Goal: Information Seeking & Learning: Learn about a topic

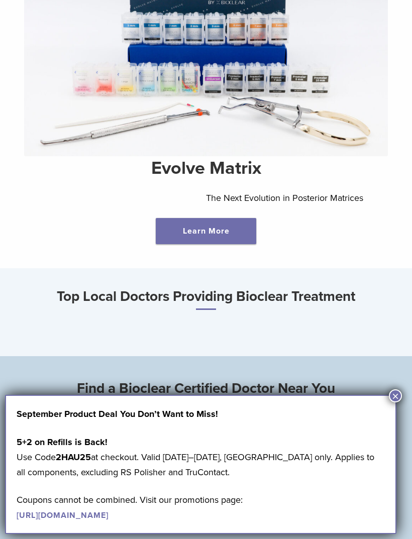
scroll to position [336, 0]
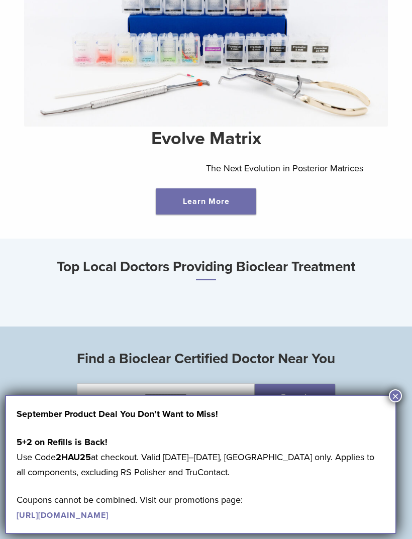
click at [396, 400] on button "×" at bounding box center [395, 395] width 13 height 13
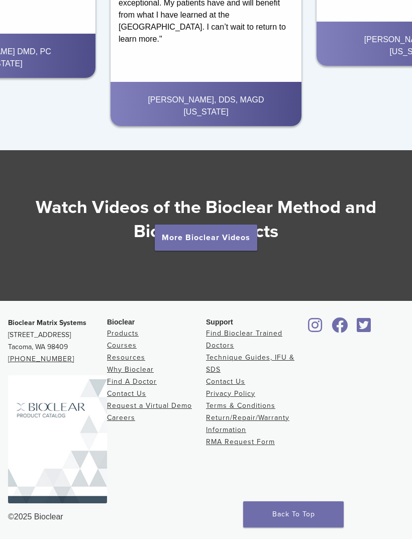
scroll to position [1400, 0]
click at [130, 338] on link "Products" at bounding box center [123, 333] width 32 height 9
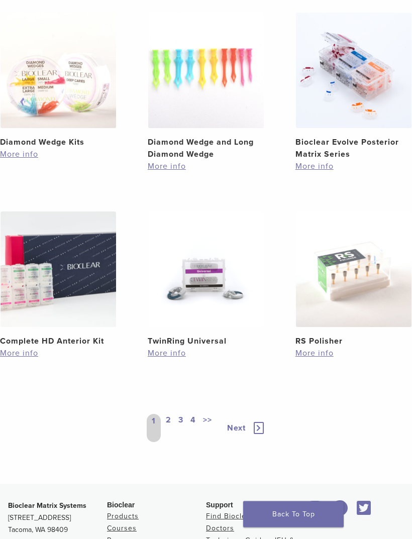
scroll to position [913, 0]
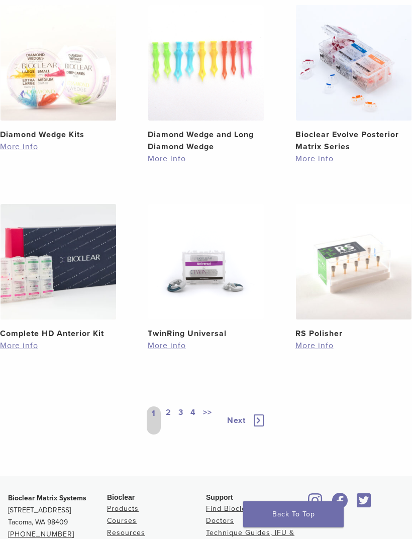
click at [259, 420] on icon at bounding box center [259, 421] width 10 height 12
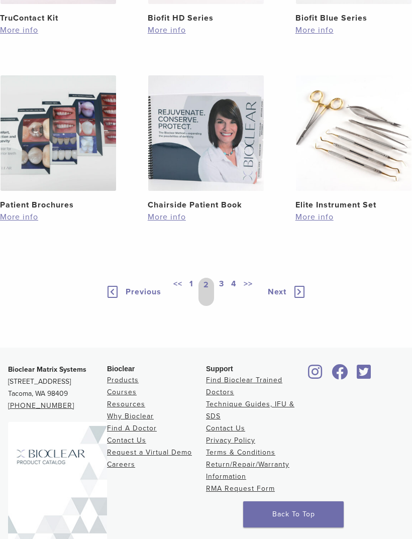
scroll to position [938, 0]
click at [280, 298] on span "Next" at bounding box center [277, 292] width 19 height 10
click at [297, 315] on div "Previous << 1 2 3 4 >> Next" at bounding box center [206, 292] width 195 height 44
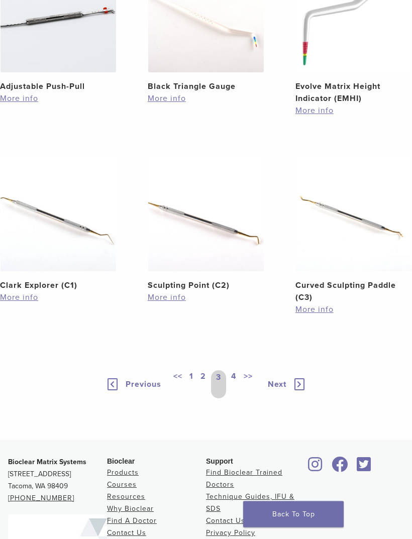
scroll to position [867, 0]
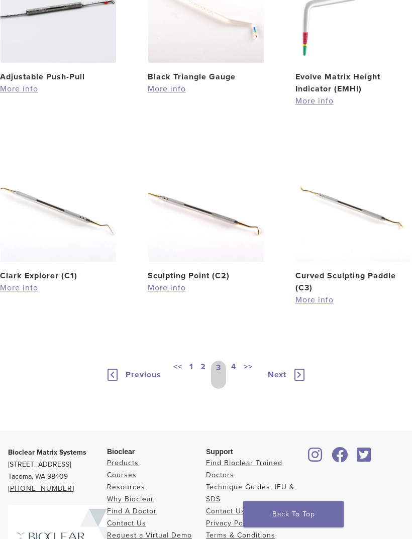
click at [301, 381] on icon at bounding box center [299, 375] width 10 height 12
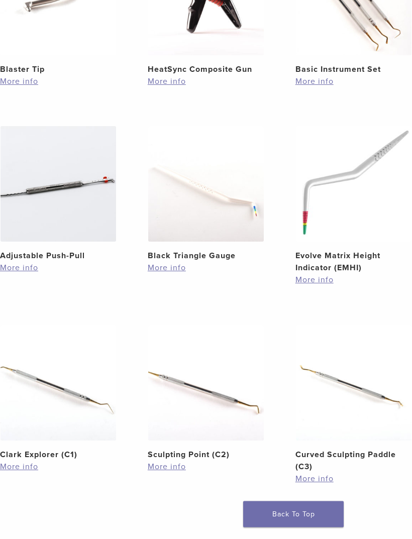
scroll to position [802, 0]
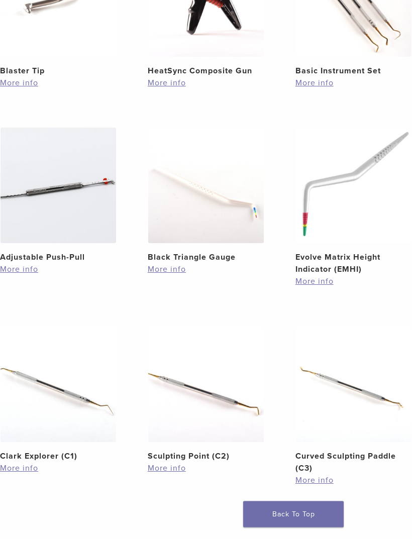
click at [205, 254] on h2 "Black Triangle Gauge" at bounding box center [206, 258] width 117 height 12
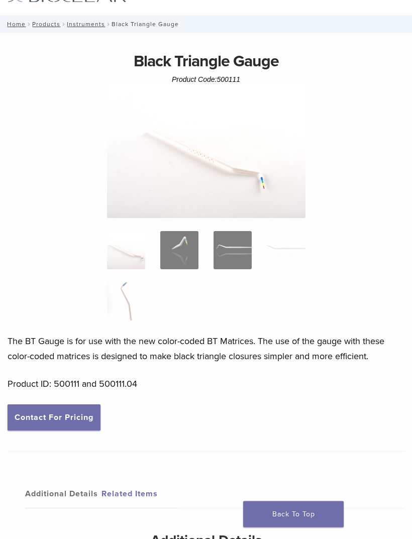
scroll to position [45, 0]
click at [13, 344] on p "The BT Gauge is for use with the new color-coded BT Matrices. The use of the ga…" at bounding box center [206, 349] width 397 height 30
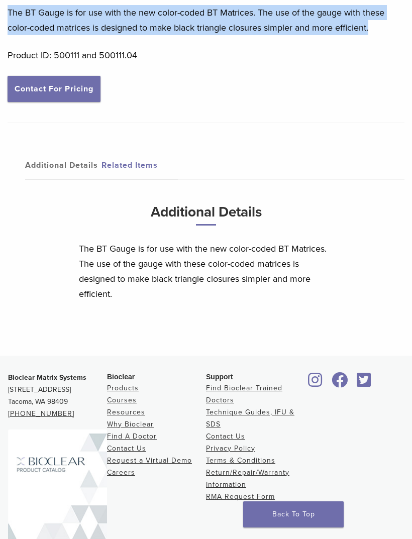
scroll to position [408, 0]
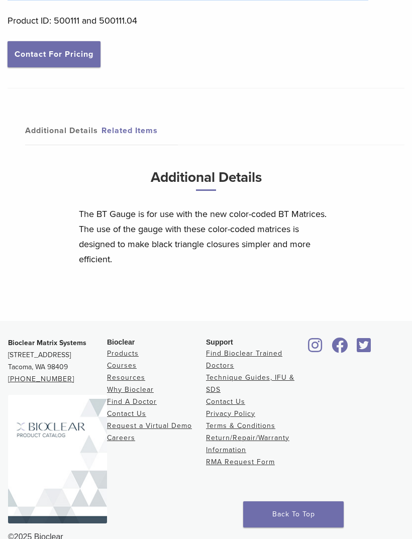
click at [227, 369] on link "Find Bioclear Trained Doctors" at bounding box center [244, 359] width 76 height 21
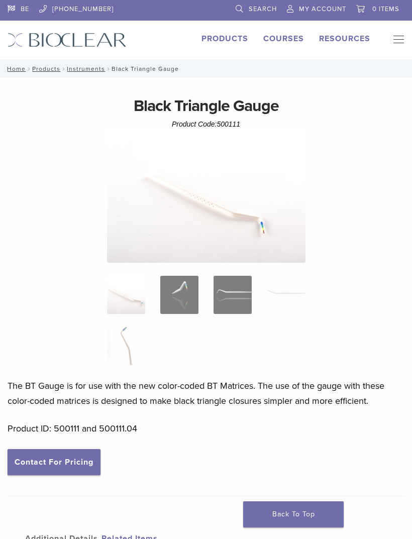
scroll to position [440, 0]
